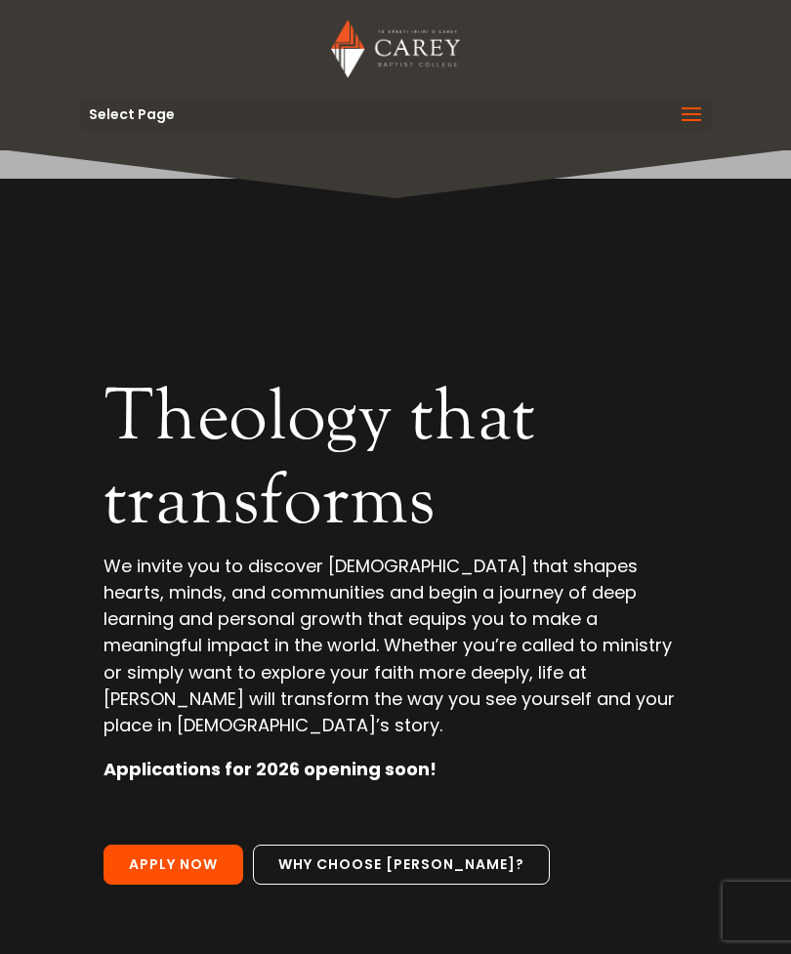
click at [688, 111] on span at bounding box center [691, 127] width 31 height 55
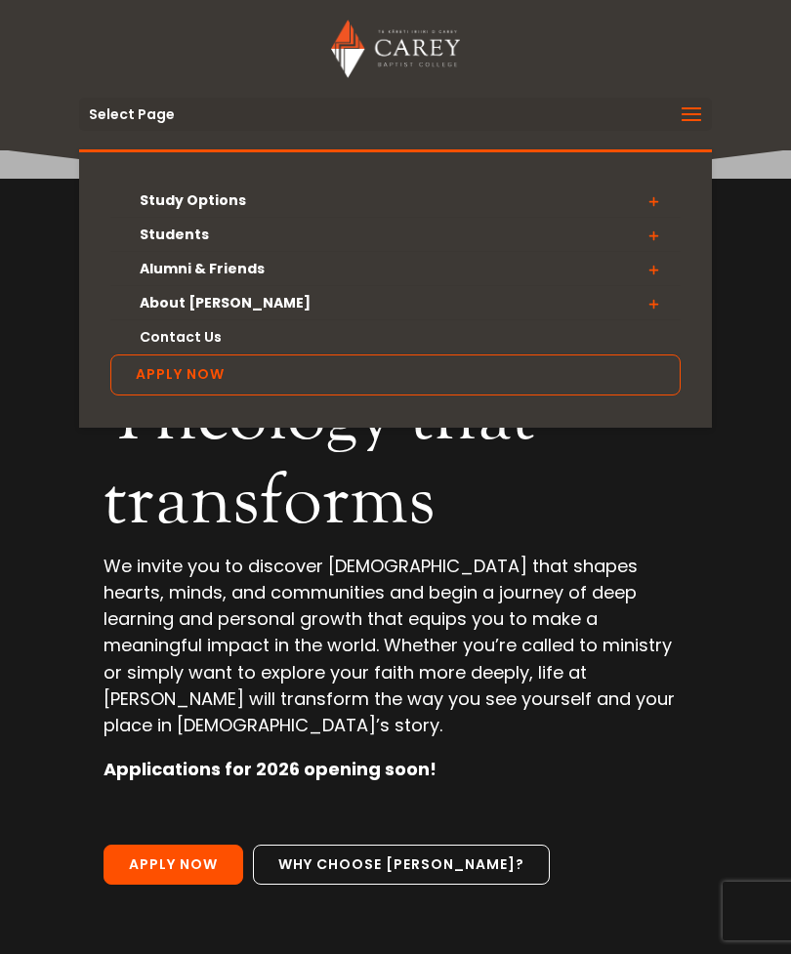
click at [661, 206] on span at bounding box center [653, 201] width 55 height 35
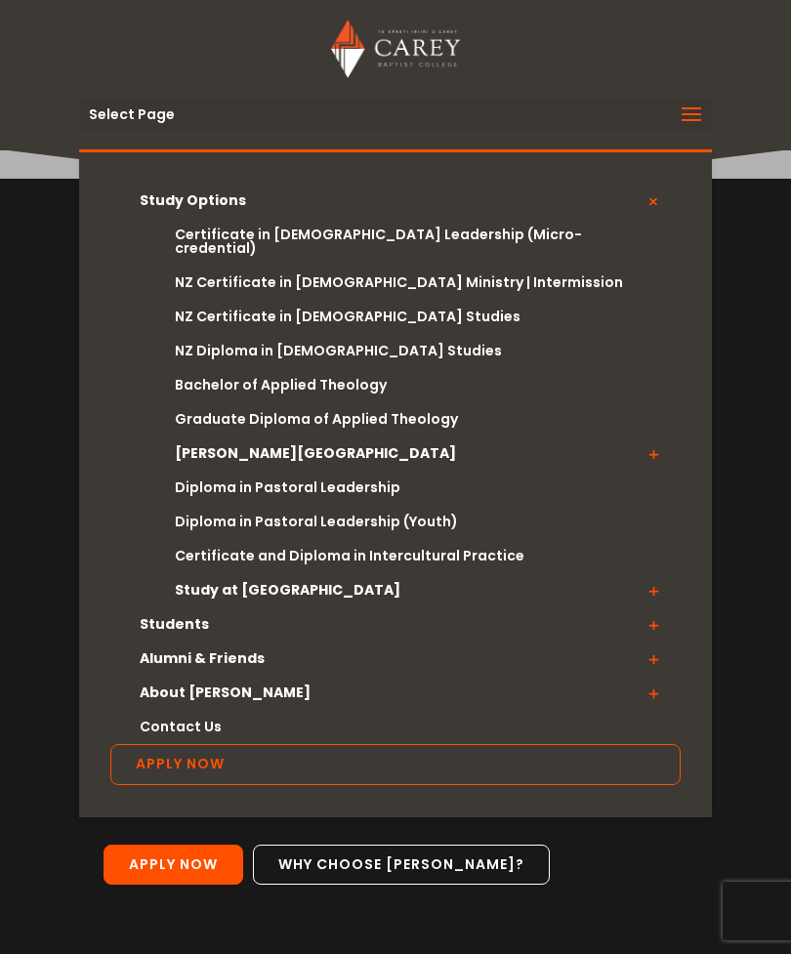
click at [417, 412] on link "Graduate Diploma of Applied Theology" at bounding box center [414, 419] width 532 height 34
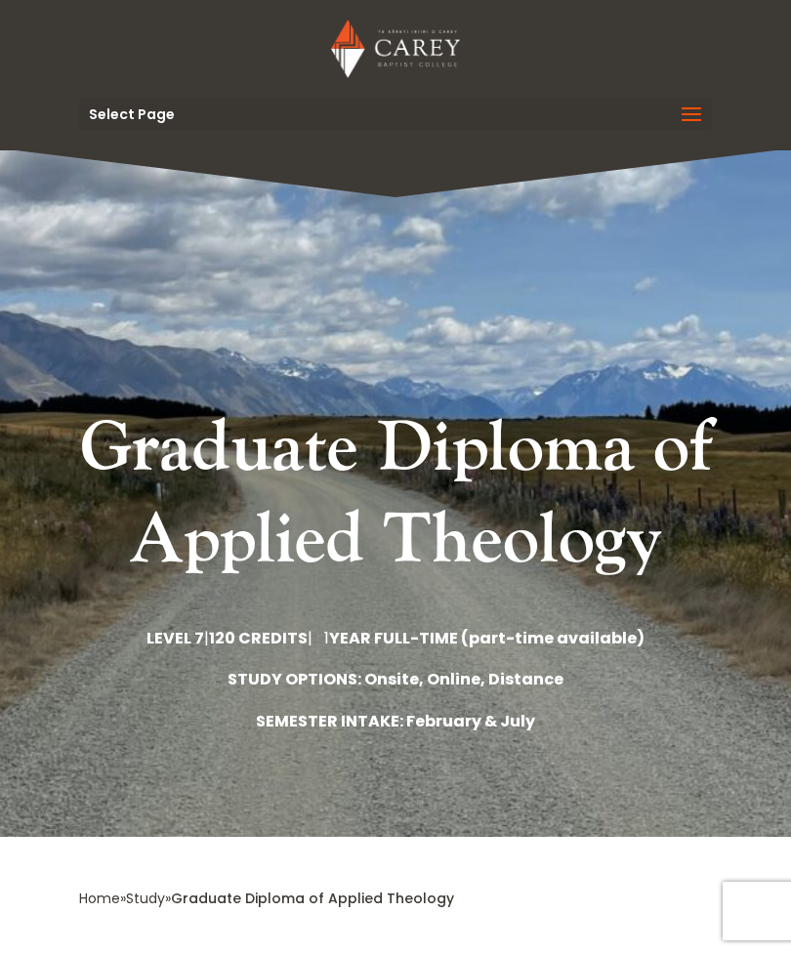
click at [687, 112] on span at bounding box center [691, 127] width 31 height 55
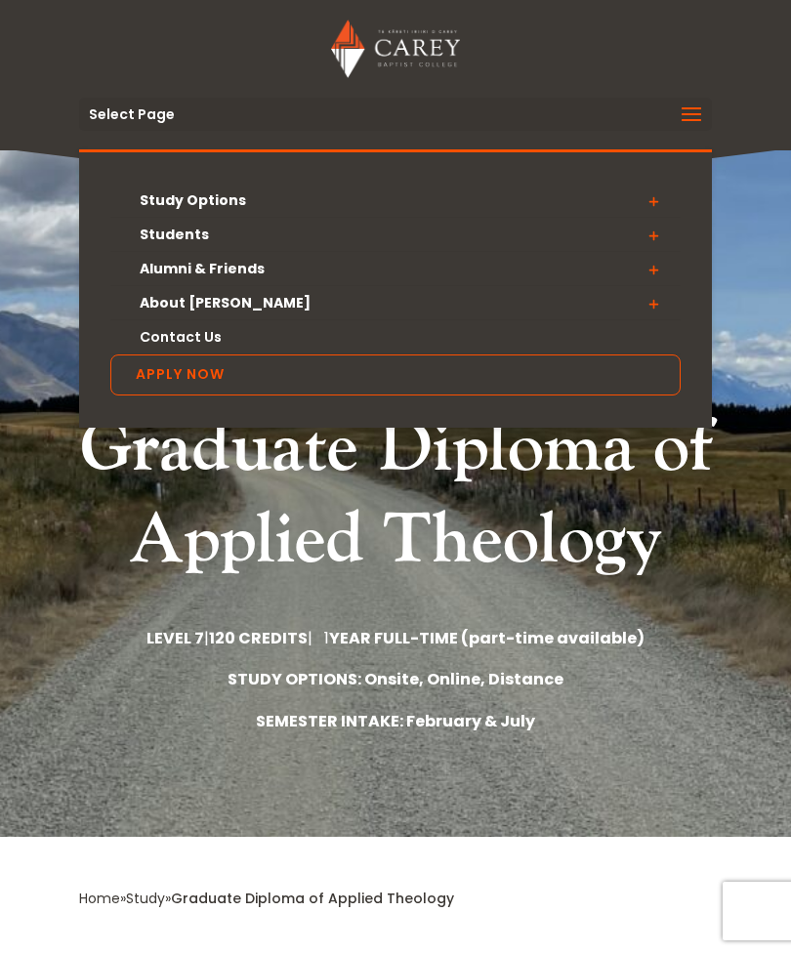
click at [685, 116] on span at bounding box center [691, 127] width 31 height 55
